Goal: Find specific page/section: Find specific page/section

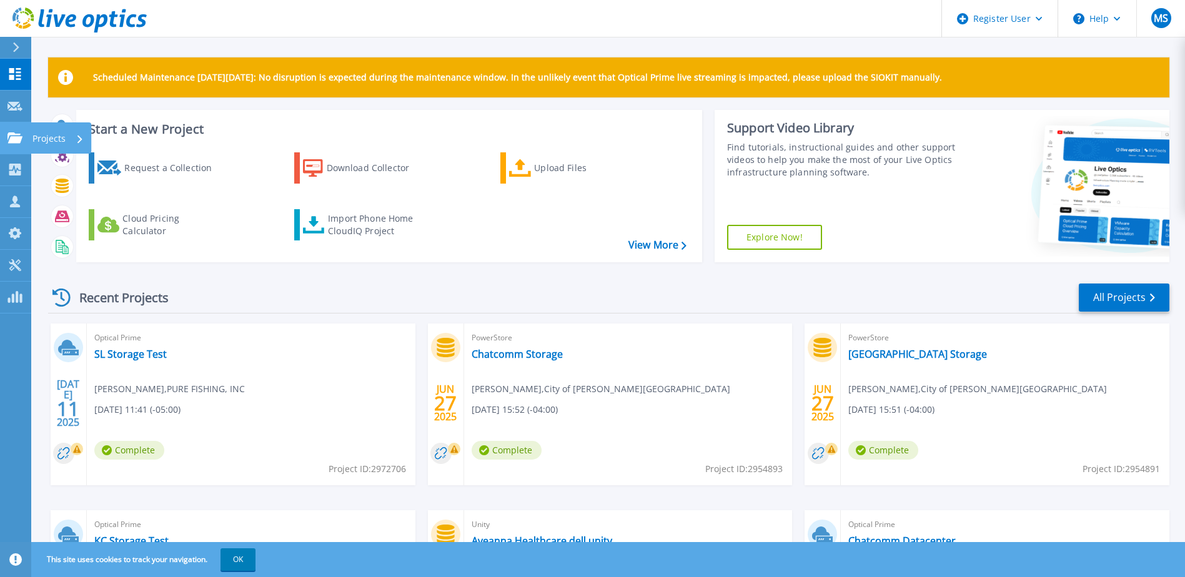
click at [21, 136] on icon at bounding box center [14, 137] width 15 height 11
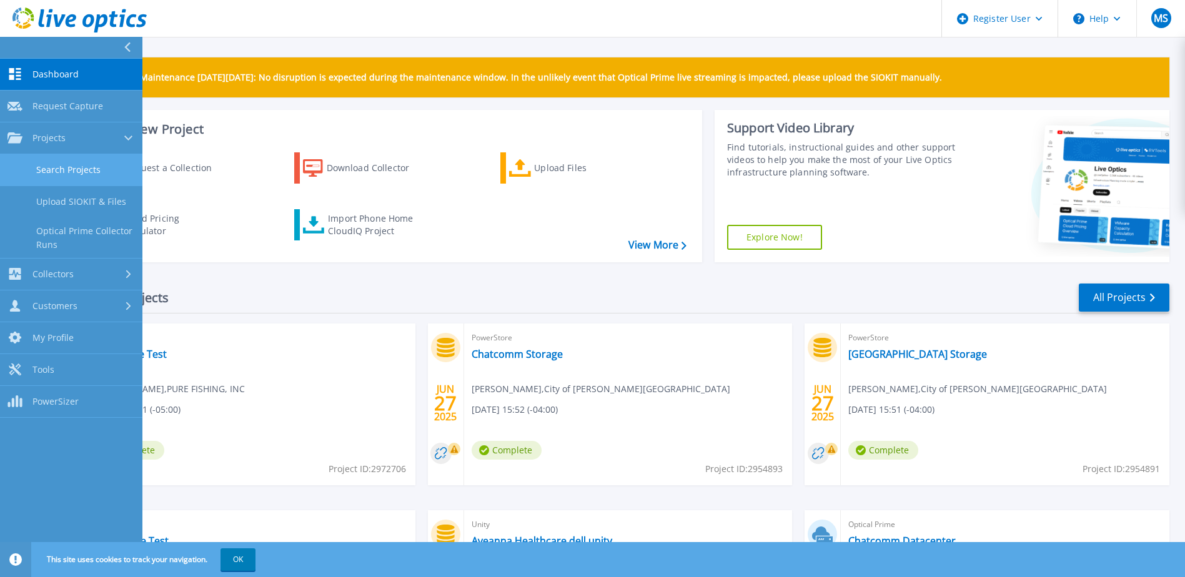
click at [62, 172] on link "Search Projects" at bounding box center [71, 170] width 142 height 32
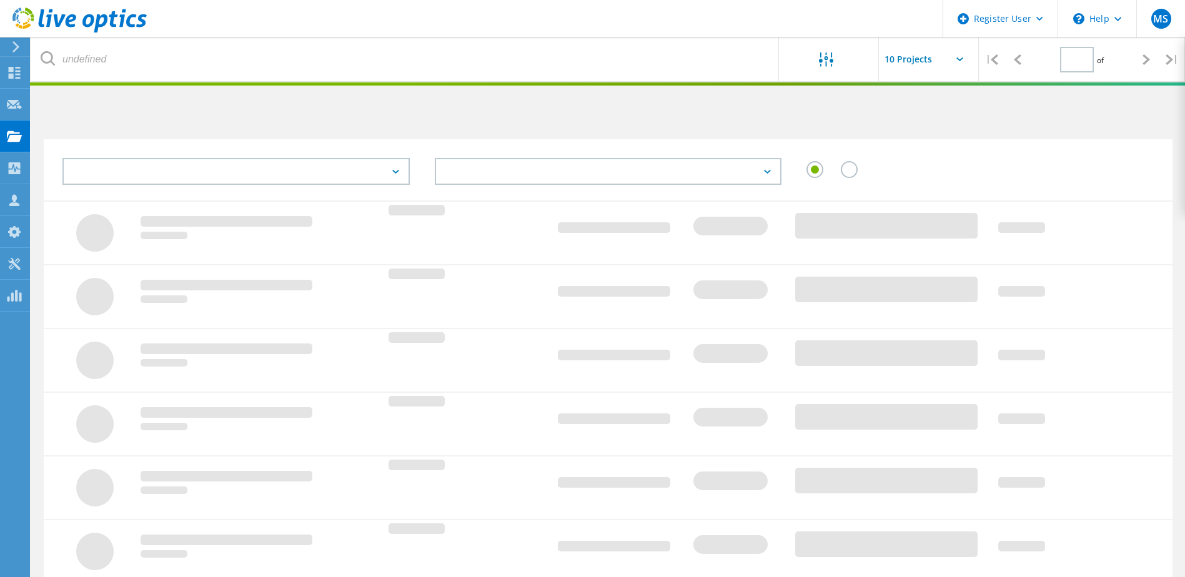
type input "1"
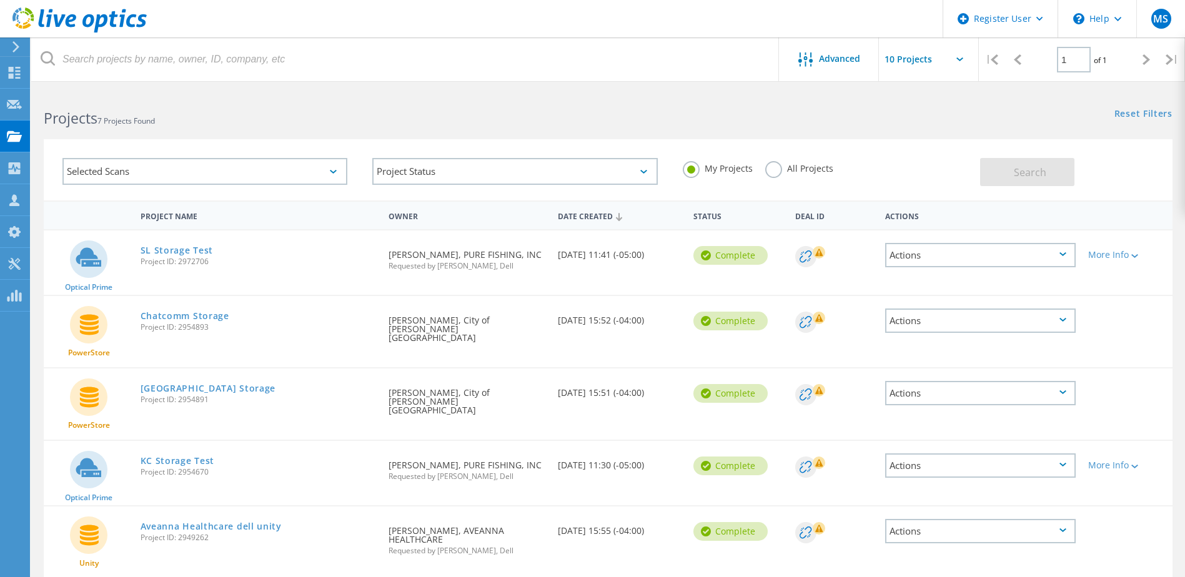
click at [766, 178] on div "All Projects" at bounding box center [799, 170] width 68 height 18
click at [771, 171] on label "All Projects" at bounding box center [799, 167] width 68 height 12
click at [0, 0] on input "All Projects" at bounding box center [0, 0] width 0 height 0
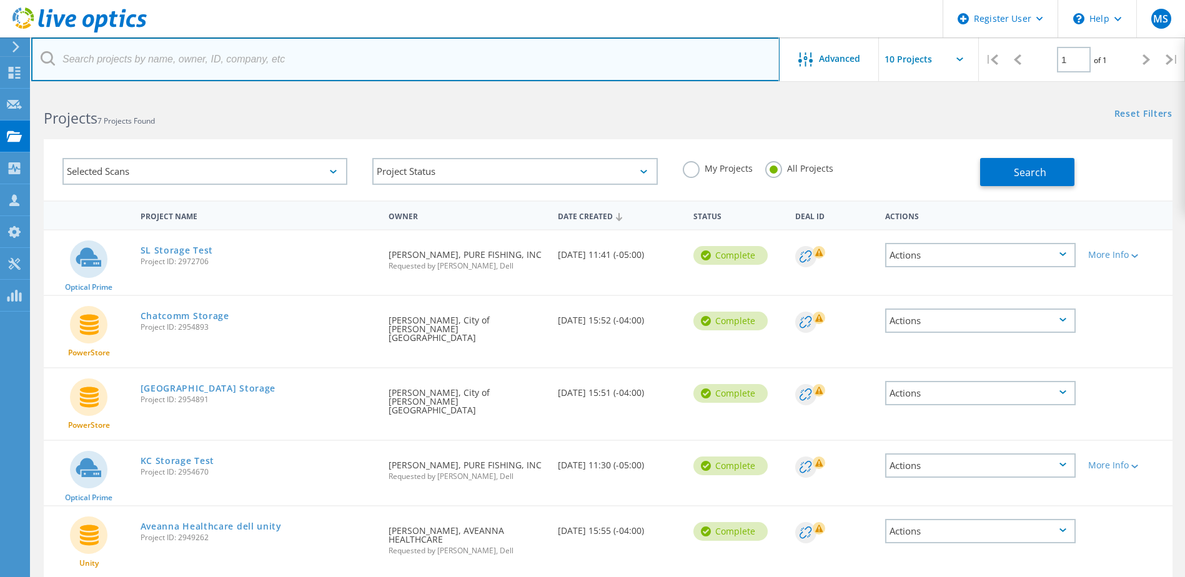
click at [227, 68] on input "text" at bounding box center [405, 59] width 748 height 44
type input "planters"
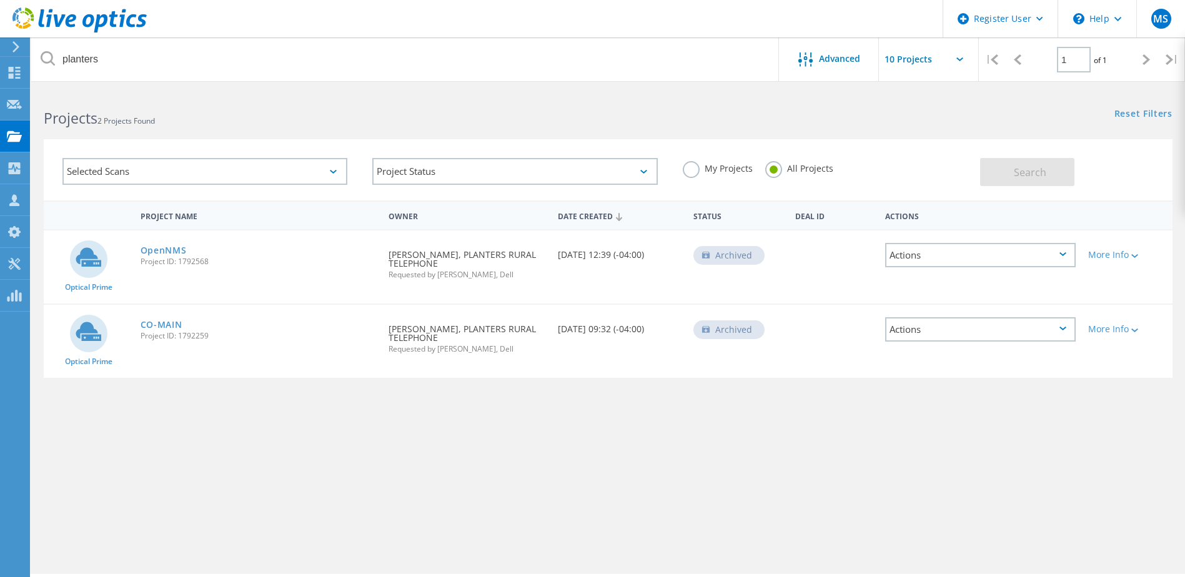
click at [83, 267] on circle at bounding box center [88, 258] width 37 height 37
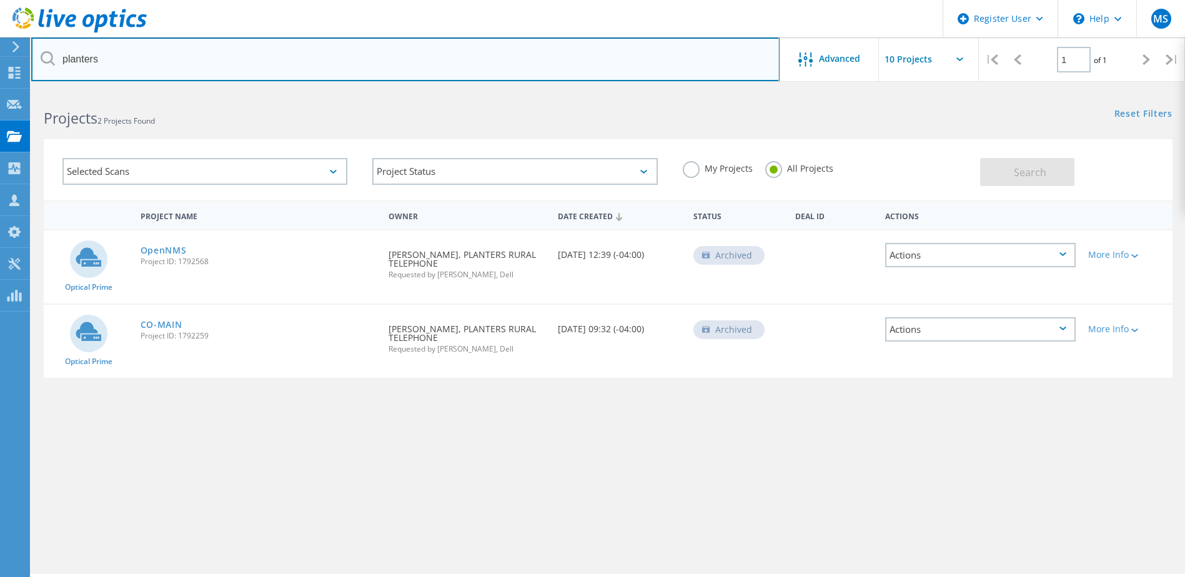
drag, startPoint x: 177, startPoint y: 67, endPoint x: 42, endPoint y: 46, distance: 137.2
click at [42, 46] on input "planters" at bounding box center [405, 59] width 748 height 44
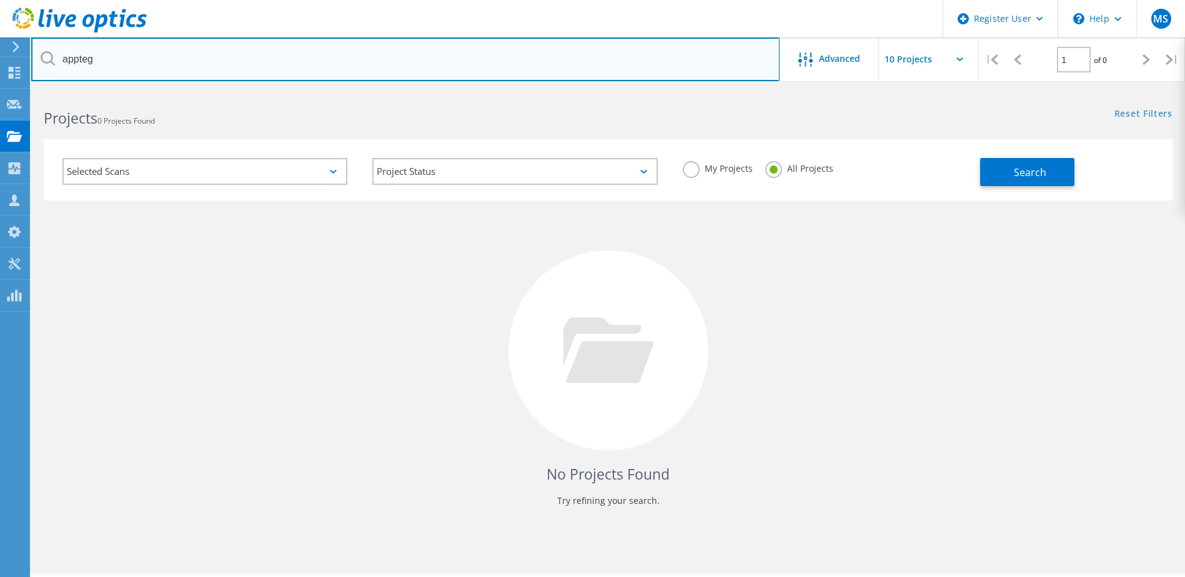
type input "apptega"
